Goal: Task Accomplishment & Management: Complete application form

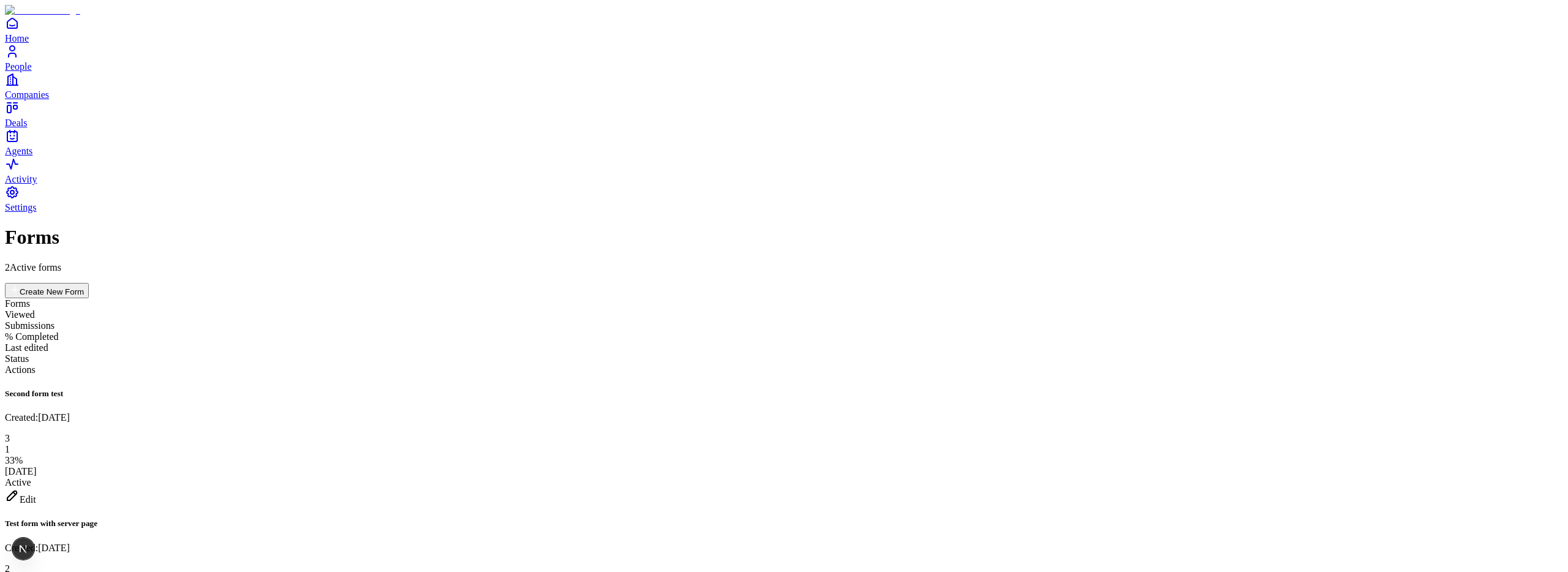
click at [1497, 488] on div "Edit" at bounding box center [784, 497] width 1558 height 17
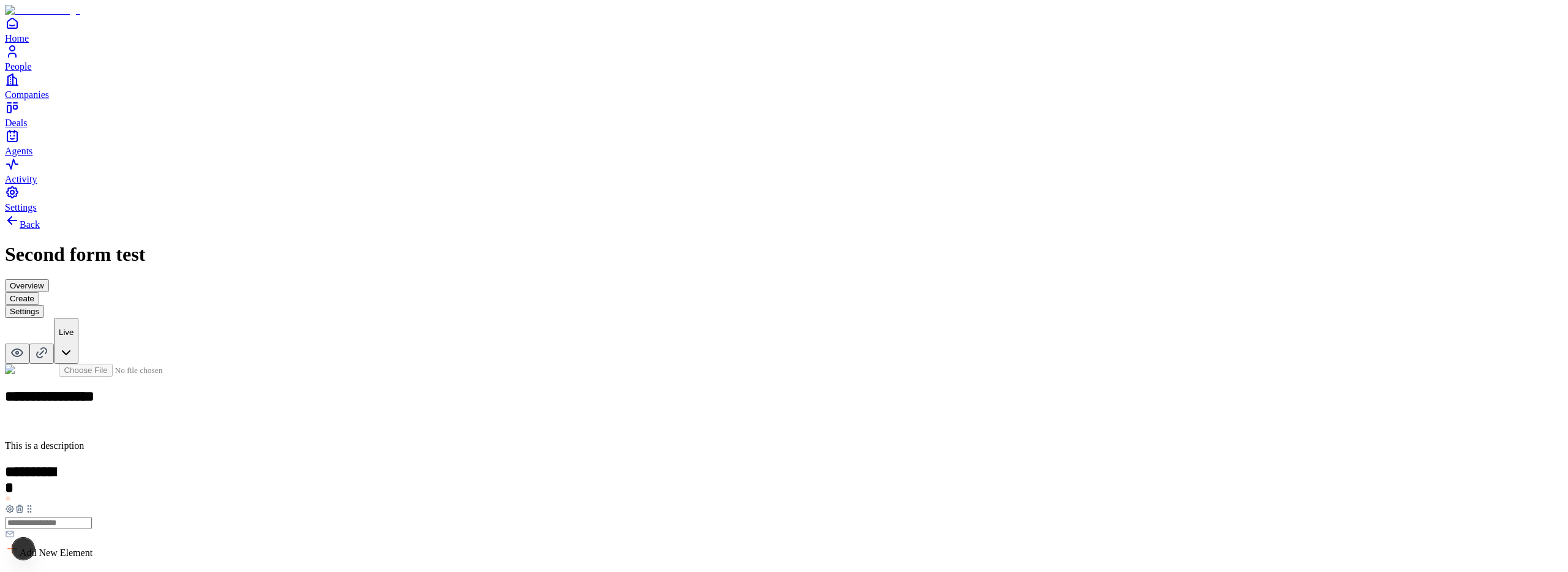
click at [49, 279] on button "Overview" at bounding box center [26, 285] width 44 height 13
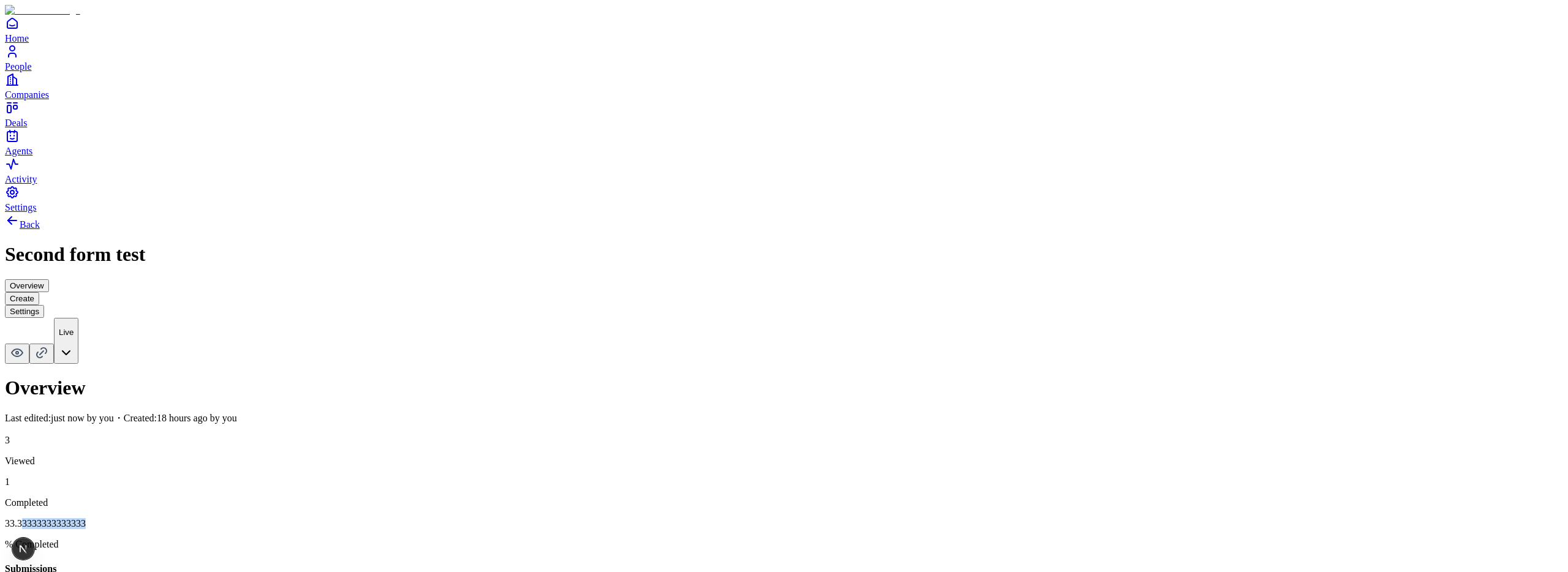
drag, startPoint x: 1436, startPoint y: 103, endPoint x: 1518, endPoint y: 99, distance: 82.1
click at [1518, 519] on p "33.33333333333333" at bounding box center [784, 524] width 1558 height 11
